Goal: Information Seeking & Learning: Learn about a topic

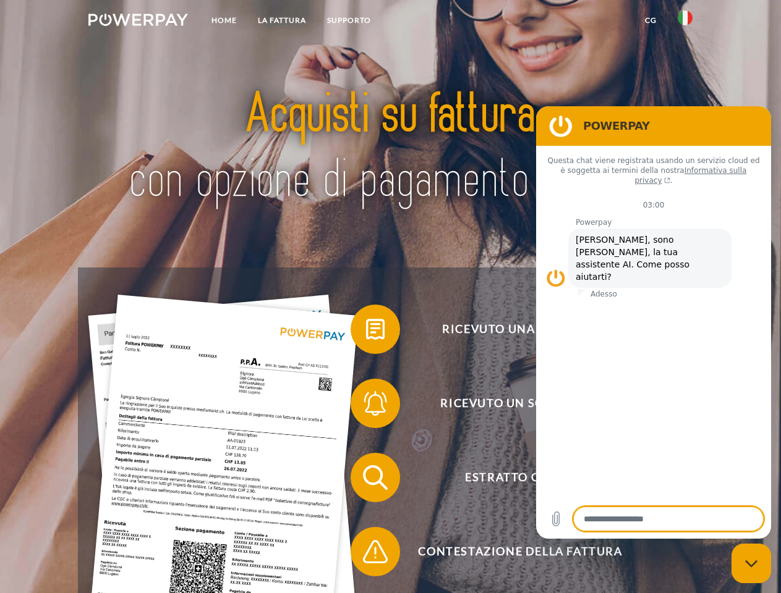
click at [138, 22] on img at bounding box center [138, 20] width 100 height 12
click at [685, 22] on img at bounding box center [685, 18] width 15 height 15
click at [650, 20] on link "CG" at bounding box center [650, 20] width 33 height 22
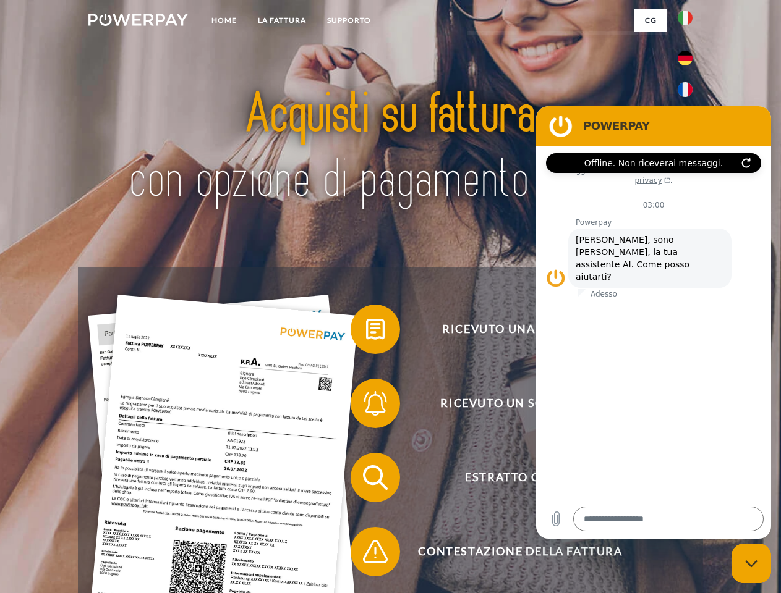
click at [366, 332] on span at bounding box center [357, 330] width 62 height 62
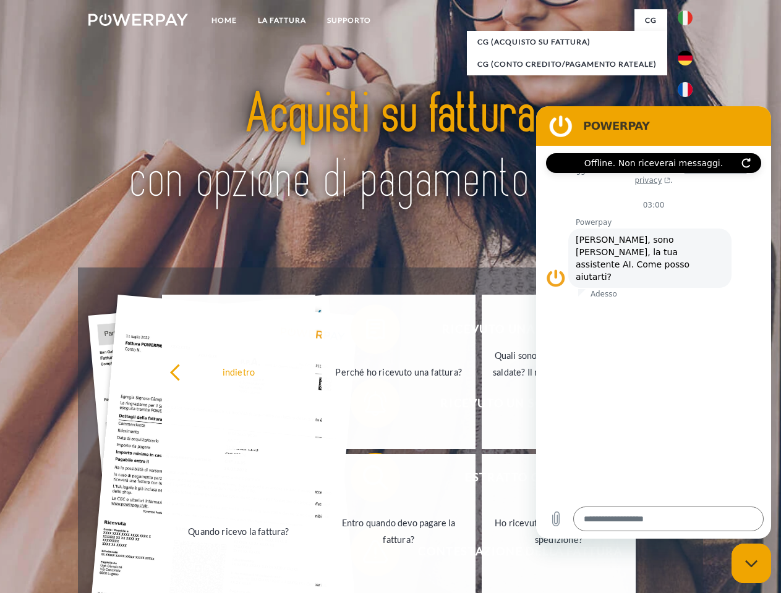
click at [316, 480] on link "Quando ricevo la fattura?" at bounding box center [239, 531] width 154 height 155
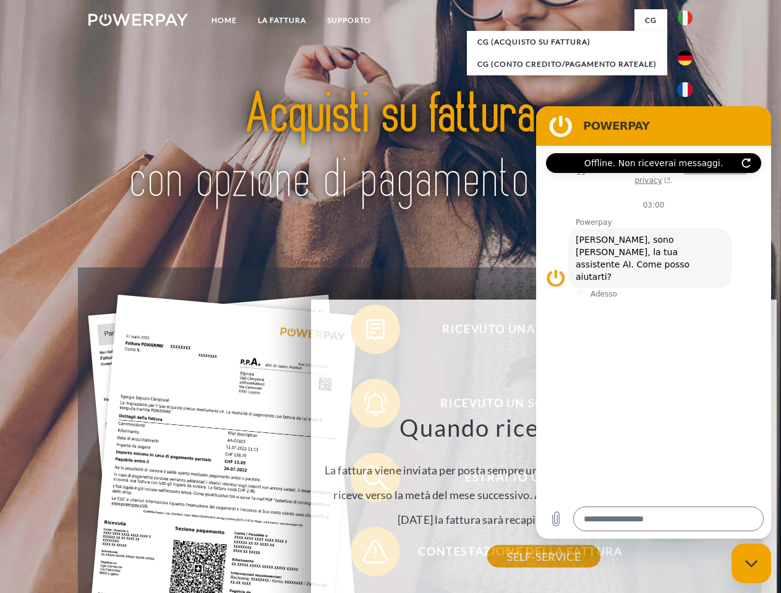
click at [366, 555] on div "Quando ricevo la fattura? La fattura viene inviata per posta sempre un mese dop…" at bounding box center [543, 485] width 451 height 144
click at [751, 564] on icon "Chiudi la finestra di messaggistica" at bounding box center [751, 564] width 13 height 8
type textarea "*"
